Goal: Task Accomplishment & Management: Use online tool/utility

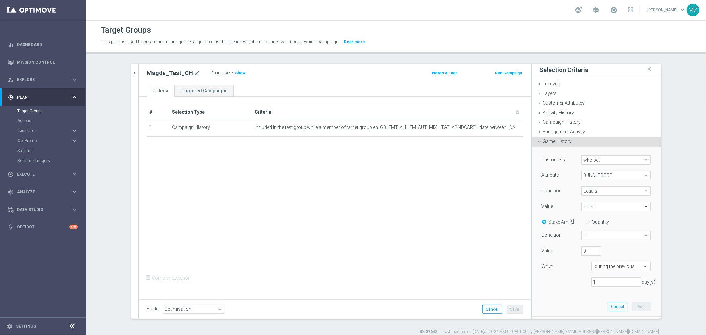
scroll to position [6, 0]
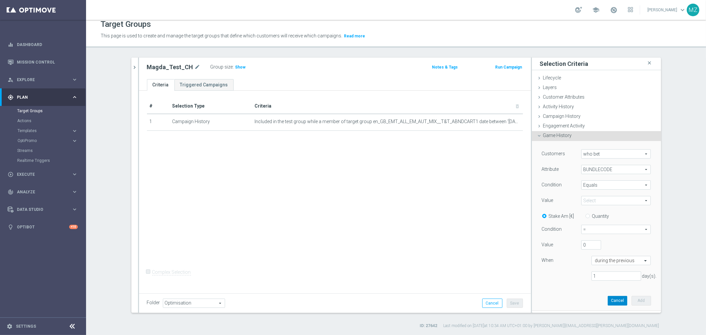
click at [613, 301] on button "Cancel" at bounding box center [618, 300] width 20 height 9
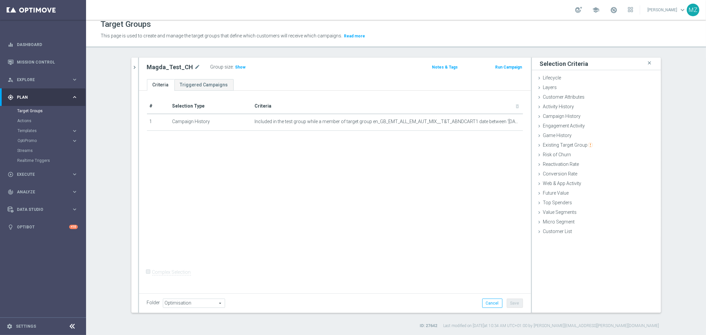
click at [298, 210] on div "# Selection Type Criteria delete_forever 1 Campaign History Included in the tes…" at bounding box center [335, 191] width 392 height 200
click at [479, 163] on div "# Selection Type Criteria delete_forever 1 Campaign History Included in the tes…" at bounding box center [335, 191] width 392 height 200
click at [345, 123] on span "Included in the test group while a member of target group en_GB_EMT_ALL_EM_AUT_…" at bounding box center [377, 122] width 244 height 6
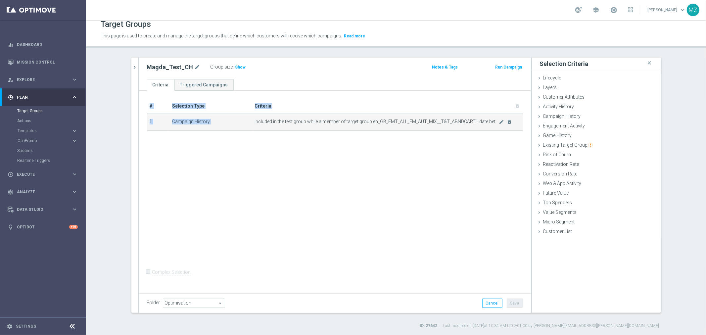
click at [345, 123] on span "Included in the test group while a member of target group en_GB_EMT_ALL_EM_AUT_…" at bounding box center [377, 122] width 244 height 6
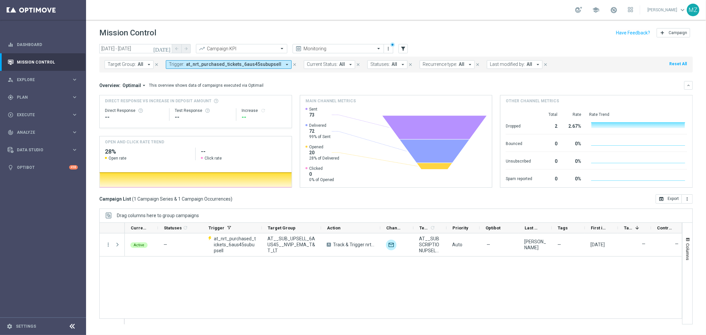
click at [225, 65] on span "at_nrt_purchased_tickets_6aus45subupsell" at bounding box center [233, 65] width 95 height 6
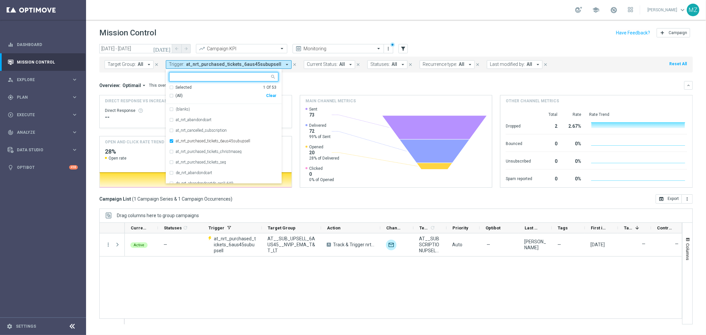
click at [0, 0] on div "Clear" at bounding box center [0, 0] width 0 height 0
click at [399, 46] on button "filter_alt" at bounding box center [403, 48] width 9 height 9
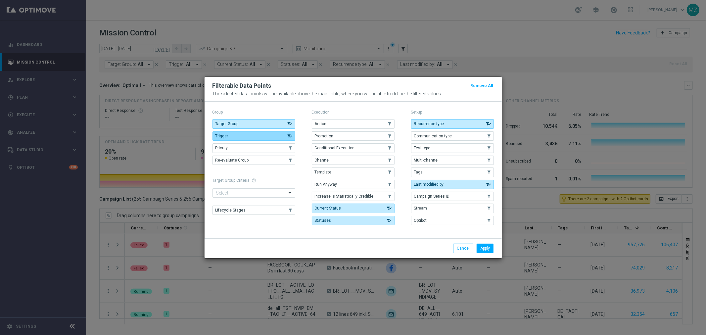
click at [230, 134] on button "Trigger" at bounding box center [254, 135] width 83 height 9
click at [231, 134] on button "Trigger" at bounding box center [254, 135] width 83 height 9
click at [485, 248] on button "Apply" at bounding box center [485, 248] width 17 height 9
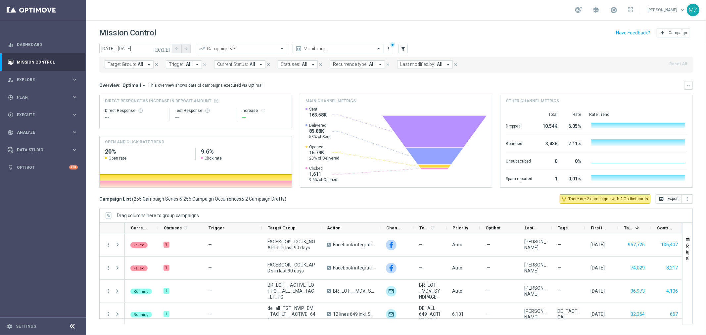
click at [176, 64] on span "Trigger:" at bounding box center [177, 65] width 16 height 6
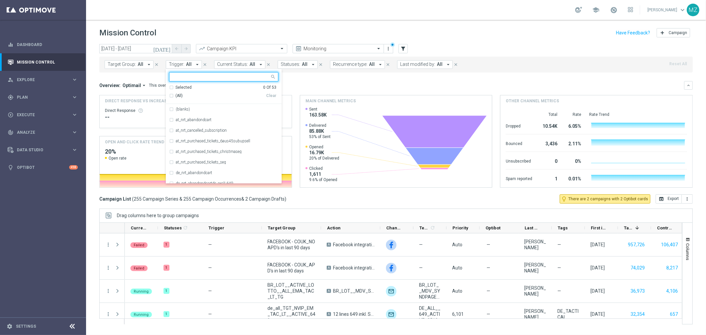
click at [171, 87] on div "Selected 0 Of 53" at bounding box center [222, 88] width 107 height 6
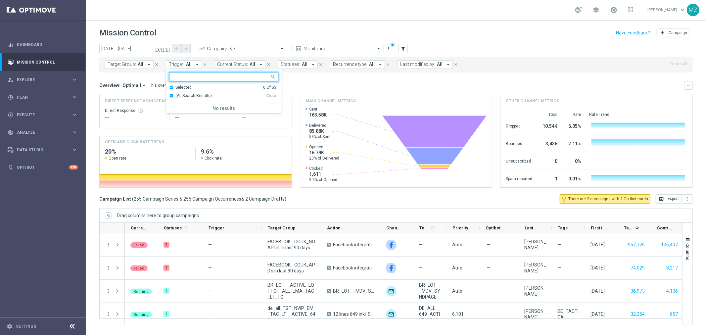
click at [171, 87] on div "Selected 0 Of 53" at bounding box center [222, 88] width 107 height 6
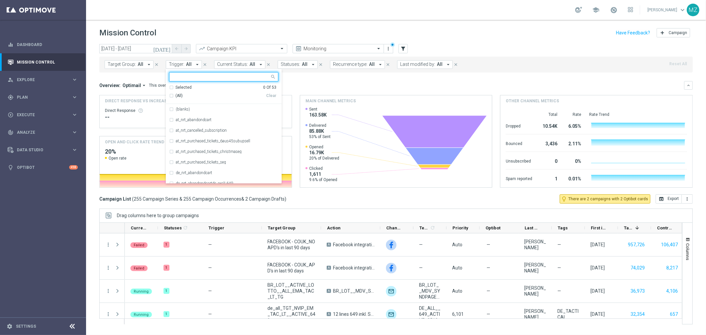
click at [170, 97] on div "(All)" at bounding box center [217, 96] width 97 height 6
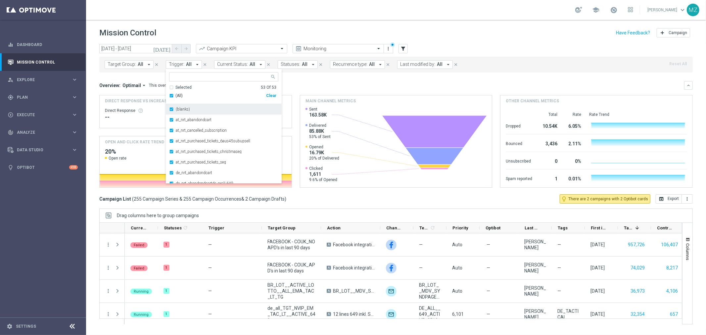
click at [171, 108] on div "(blanks)" at bounding box center [223, 109] width 109 height 11
click at [446, 44] on div "today 08 Oct 2025 - 08 Oct 2025 arrow_back arrow_forward Campaign KPI trending_…" at bounding box center [396, 49] width 594 height 10
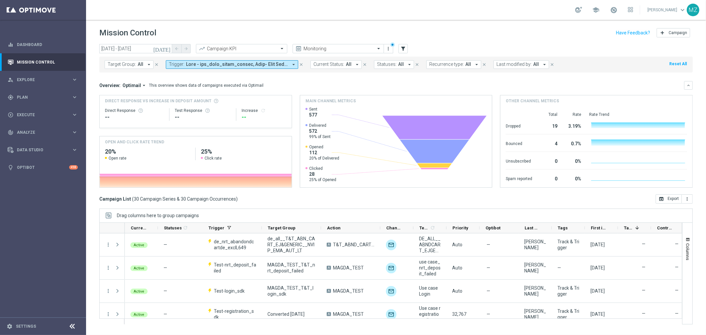
click at [238, 64] on span at bounding box center [237, 65] width 102 height 6
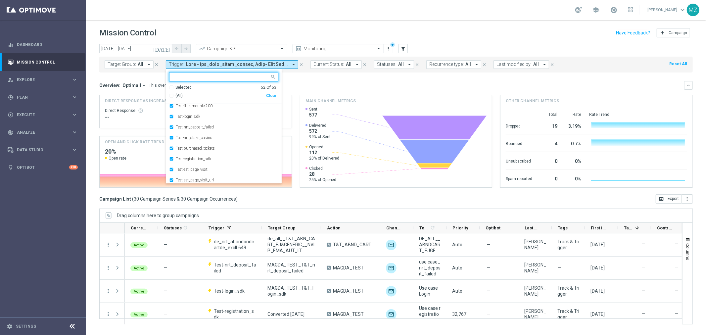
scroll to position [482, 0]
click at [170, 177] on div "Test-websession_state" at bounding box center [223, 178] width 109 height 11
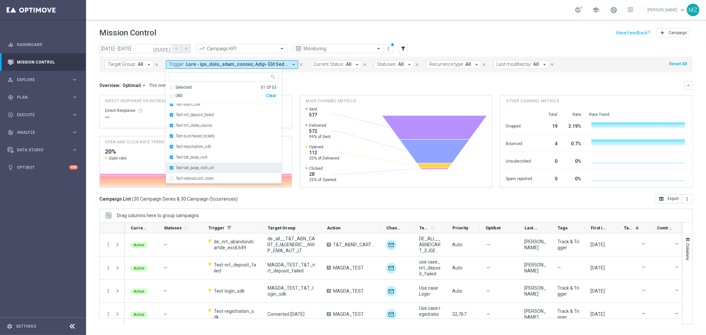
click at [172, 168] on div "Test-set_page_visit_url" at bounding box center [223, 168] width 109 height 11
click at [170, 157] on div "Test-set_page_visit" at bounding box center [223, 157] width 109 height 11
click at [173, 147] on div "Test-registration_sdk" at bounding box center [223, 146] width 109 height 11
click at [171, 136] on div "Test-purchased_tickets" at bounding box center [223, 136] width 109 height 11
click at [173, 127] on div "Test-nrt_stake_casino" at bounding box center [223, 125] width 109 height 11
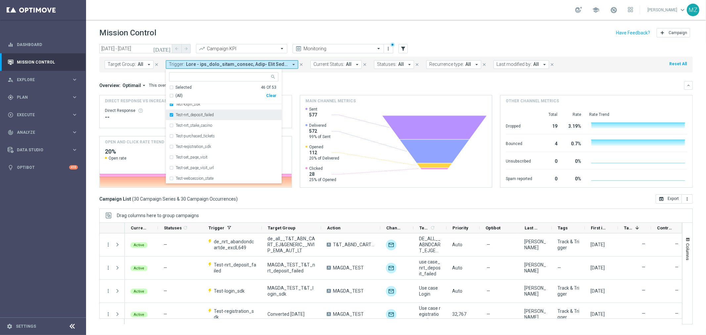
click at [171, 115] on div "Test-nrt_deposit_failed" at bounding box center [223, 115] width 109 height 11
click at [170, 140] on div "Test-login_sdk" at bounding box center [223, 141] width 109 height 11
click at [171, 130] on div "Test-ftd-amount>200" at bounding box center [223, 130] width 109 height 11
click at [170, 118] on div "Test-ftd-amount<=200" at bounding box center [223, 120] width 109 height 11
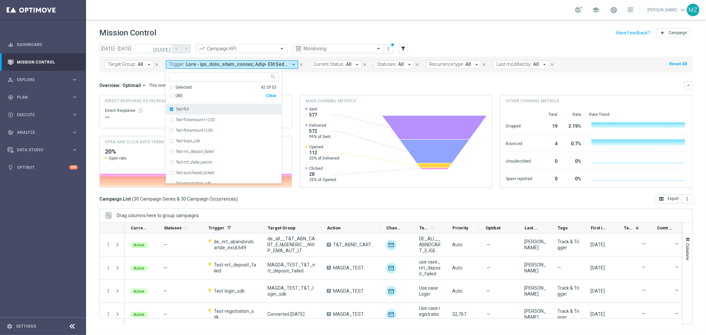
click at [171, 110] on div "Test-ftd" at bounding box center [223, 109] width 109 height 11
click at [171, 169] on div "Test-first_purchased_tickets" at bounding box center [223, 172] width 109 height 11
click at [171, 160] on div "Test-deposit_success" at bounding box center [223, 161] width 109 height 11
click at [171, 150] on div "Test-cancelled_subscription" at bounding box center [223, 151] width 109 height 11
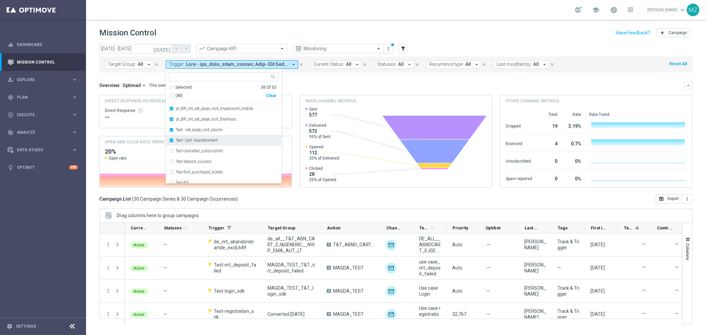
click at [171, 140] on div "Test- Cart Abandonment" at bounding box center [223, 140] width 109 height 11
click at [171, 129] on div "Test - set_page_visit_casino" at bounding box center [223, 130] width 109 height 11
click at [449, 20] on header "Mission Control add Campaign" at bounding box center [396, 32] width 620 height 24
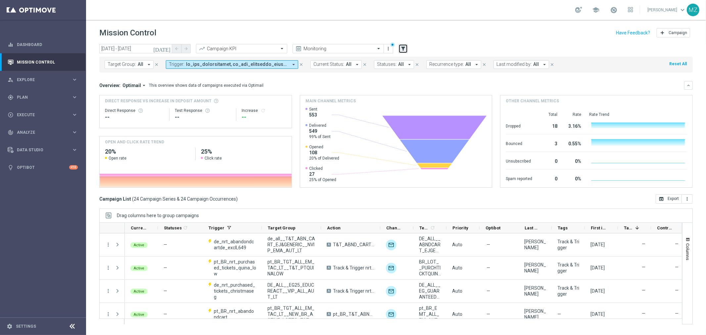
click at [403, 47] on icon "filter_alt" at bounding box center [403, 49] width 6 height 6
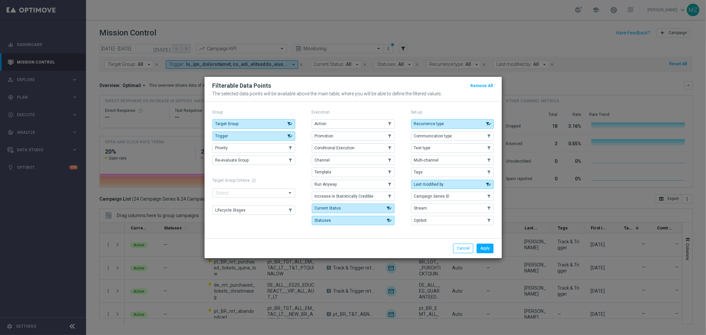
click at [490, 27] on modal-container "Filterable Data Points Remove All The selected data points will be available ab…" at bounding box center [353, 167] width 706 height 335
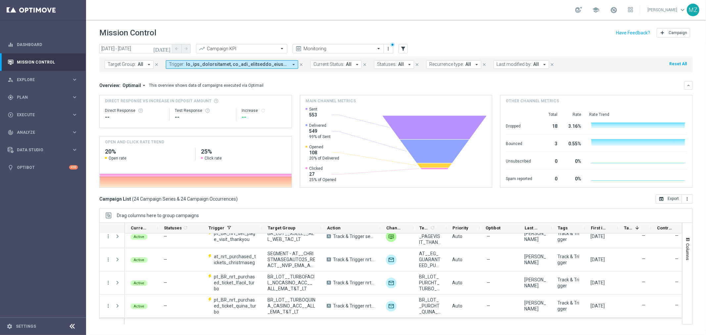
scroll to position [331, 0]
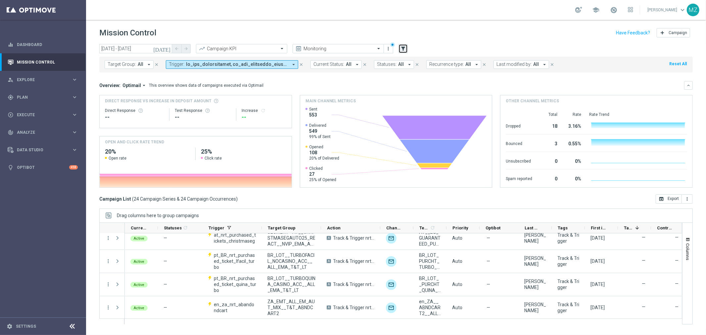
click at [399, 46] on button "filter_alt" at bounding box center [403, 48] width 9 height 9
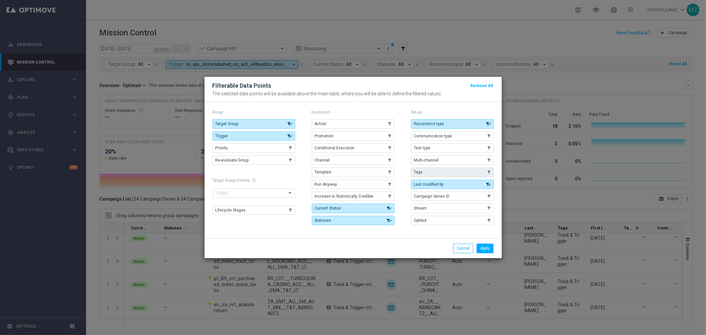
click at [440, 172] on button "Tags" at bounding box center [452, 172] width 83 height 9
click at [483, 249] on button "Apply" at bounding box center [485, 248] width 17 height 9
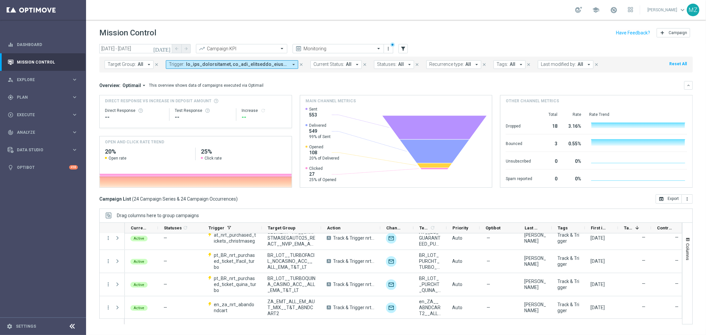
click at [301, 63] on icon "close" at bounding box center [301, 64] width 5 height 5
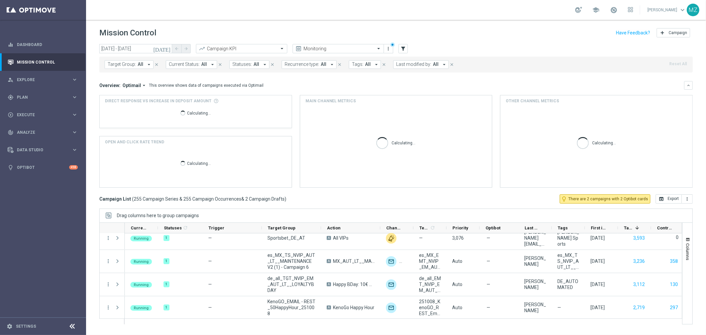
click at [355, 62] on span "Tags:" at bounding box center [358, 65] width 12 height 6
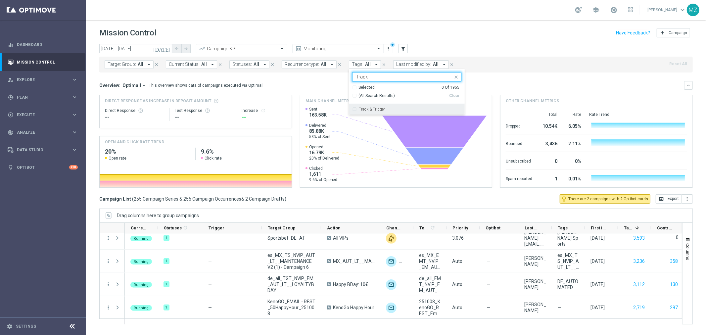
click at [366, 107] on div "Track & Trigger" at bounding box center [406, 109] width 109 height 11
type input "Track"
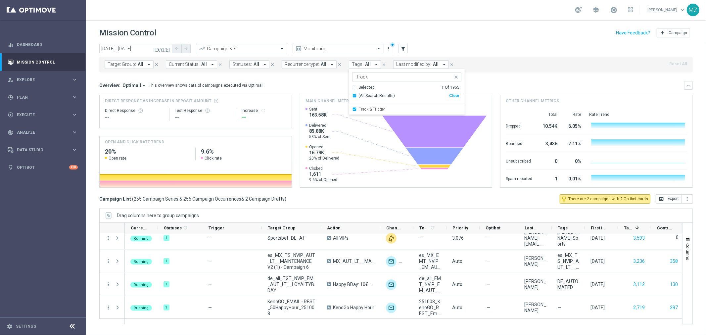
click at [557, 54] on div "Target Group: All arrow_drop_down close Current Status: All arrow_drop_down clo…" at bounding box center [396, 63] width 594 height 19
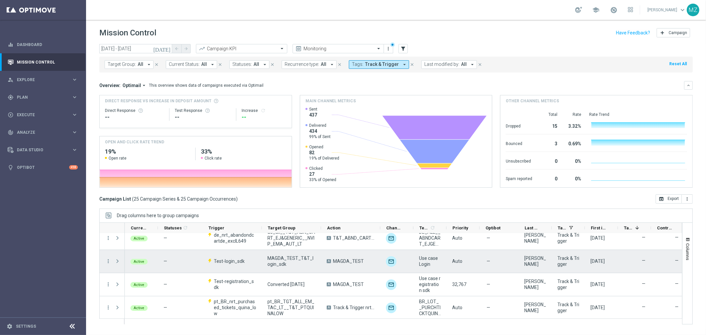
scroll to position [0, 0]
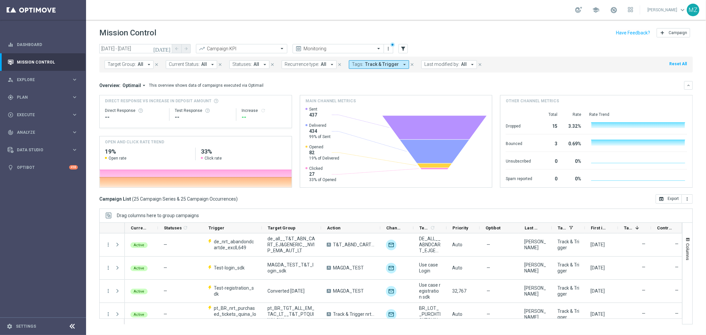
click at [137, 86] on span "Optimail" at bounding box center [132, 85] width 19 height 6
click at [126, 98] on div "Analysis" at bounding box center [129, 95] width 40 height 9
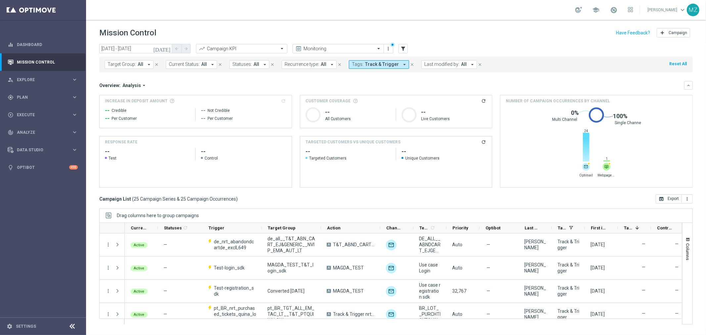
click at [386, 62] on span "Track & Trigger" at bounding box center [382, 65] width 34 height 6
click at [133, 88] on div "Overview: Analysis arrow_drop_down keyboard_arrow_down" at bounding box center [396, 85] width 594 height 9
click at [130, 83] on span "Analysis" at bounding box center [132, 85] width 19 height 6
click at [120, 107] on div "Optimail" at bounding box center [119, 106] width 15 height 6
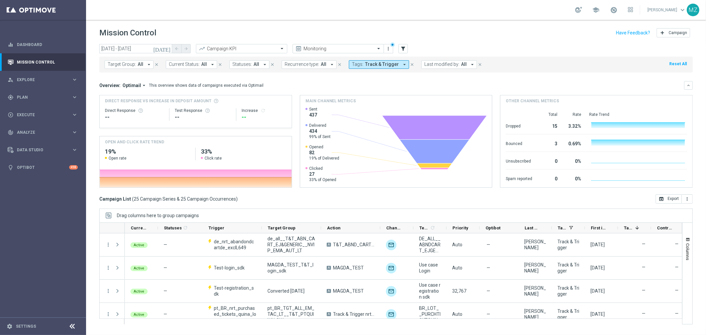
click at [537, 28] on div "Mission Control add Campaign" at bounding box center [396, 32] width 594 height 13
click at [169, 46] on icon "today" at bounding box center [162, 49] width 18 height 6
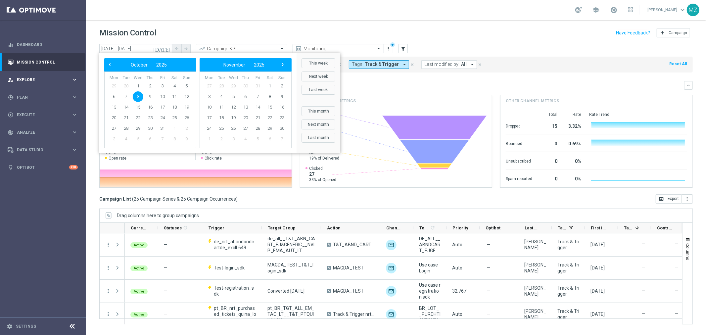
click at [66, 74] on div "person_search Explore keyboard_arrow_right" at bounding box center [42, 80] width 85 height 18
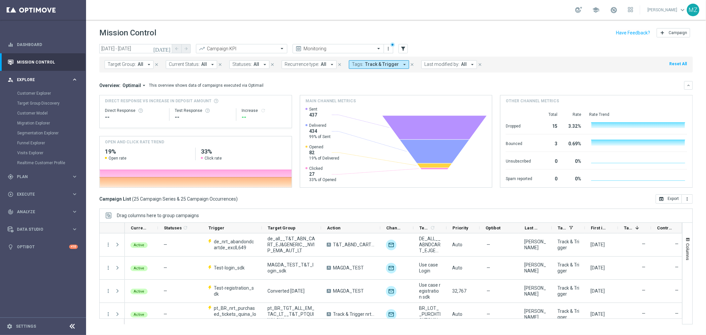
click at [66, 74] on div "person_search Explore keyboard_arrow_right" at bounding box center [42, 80] width 85 height 18
click at [53, 97] on span "Plan" at bounding box center [44, 97] width 55 height 4
click at [31, 129] on span "Templates" at bounding box center [41, 131] width 47 height 4
click at [35, 141] on link "Optimail" at bounding box center [45, 140] width 48 height 5
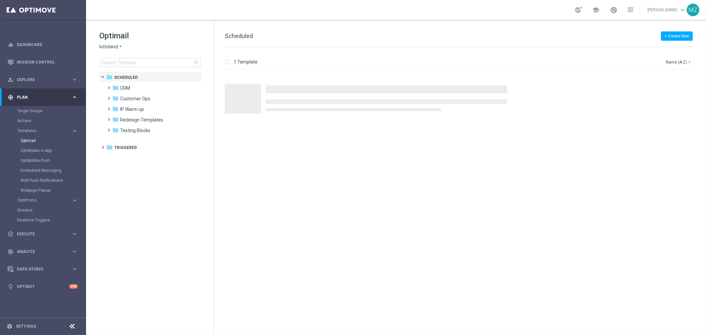
click at [115, 46] on span "lottoland" at bounding box center [108, 47] width 19 height 6
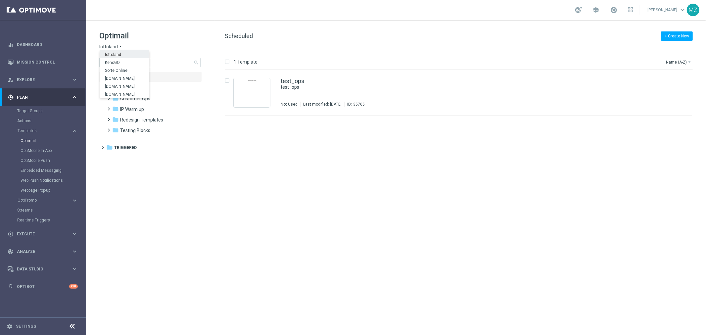
click at [176, 45] on div "lottoland arrow_drop_down × lottoland lottoland KenoGO Sorte Online Sorteonline…" at bounding box center [149, 47] width 101 height 6
click at [113, 47] on span "lottoland" at bounding box center [108, 47] width 19 height 6
click at [0, 0] on span "Sorteonline.bet.br" at bounding box center [0, 0] width 0 height 0
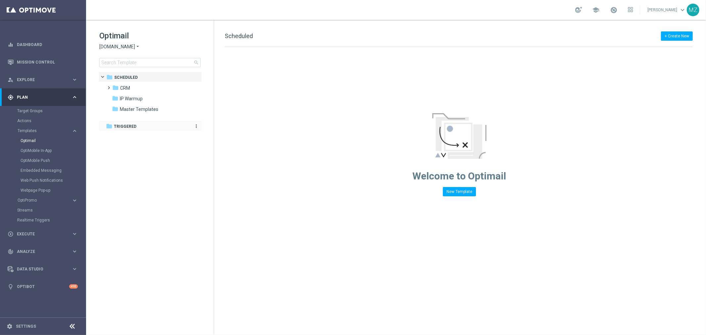
click at [125, 126] on span "Triggered" at bounding box center [125, 127] width 23 height 6
